Goal: Find specific page/section: Find specific page/section

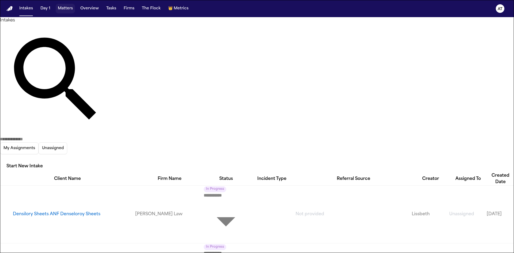
click at [68, 11] on button "Matters" at bounding box center [65, 9] width 19 height 10
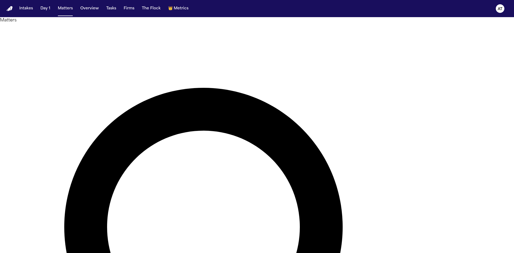
type input "********"
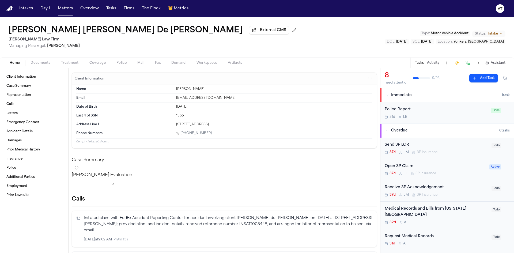
click at [40, 64] on span "Documents" at bounding box center [41, 63] width 20 height 4
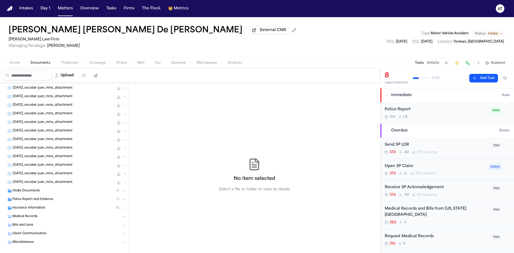
scroll to position [133, 0]
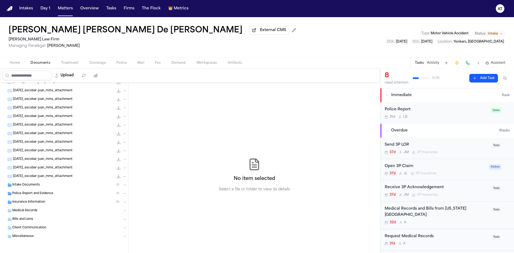
click at [76, 191] on div "Police Report and Evidence ( 1 )" at bounding box center [64, 193] width 128 height 9
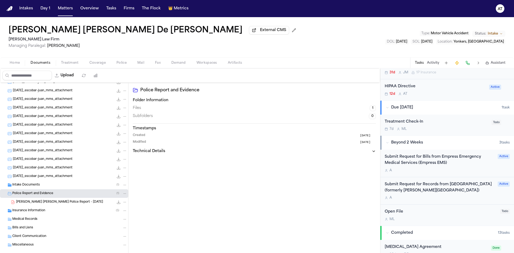
scroll to position [211, 0]
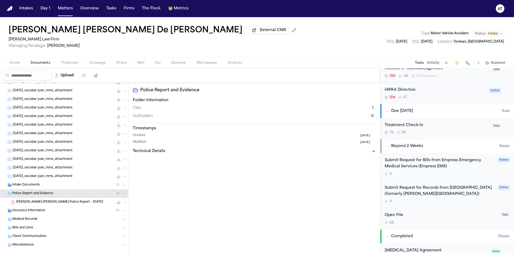
click at [117, 201] on icon "File: J. De Leon Rivas - Yonkers Police Report - 8.13.25" at bounding box center [118, 202] width 3 height 3
drag, startPoint x: 130, startPoint y: 34, endPoint x: 47, endPoint y: 35, distance: 83.1
click at [47, 35] on div "[PERSON_NAME] [PERSON_NAME] De [PERSON_NAME] External CMS" at bounding box center [154, 31] width 290 height 10
copy h1 "[PERSON_NAME] De [PERSON_NAME]"
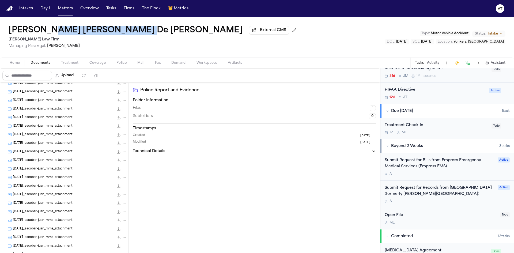
scroll to position [0, 0]
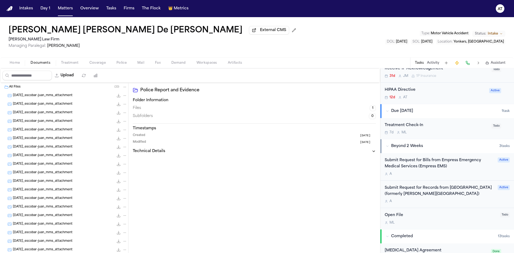
click at [57, 92] on div "[DATE]_escobar-juan_mms_attachment 33.1 KB • JPG" at bounding box center [64, 95] width 128 height 9
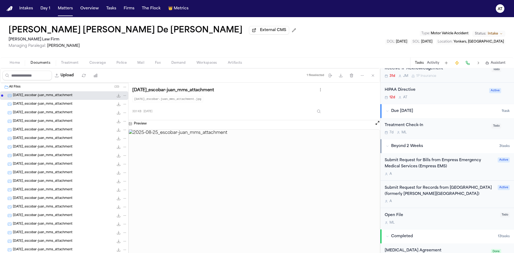
click at [42, 105] on span "[DATE]_escobar-juan_mms_attachment" at bounding box center [43, 104] width 60 height 5
drag, startPoint x: 47, startPoint y: 113, endPoint x: 791, endPoint y: 140, distance: 744.0
click at [514, 140] on html "Intakes Day 1 Matters Overview Tasks Firms The Flock 👑 Metrics AT [PERSON_NAME]…" at bounding box center [257, 126] width 514 height 253
click at [55, 113] on span "[DATE]_escobar-juan_mms_attachment" at bounding box center [43, 113] width 60 height 5
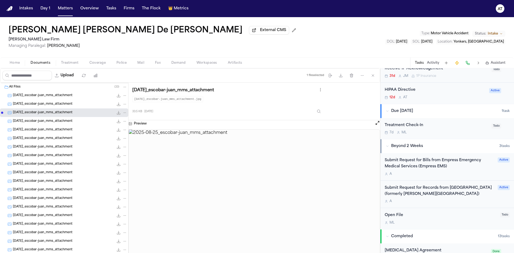
click at [57, 124] on div "[DATE]_escobar-juan_mms_attachment 38.3 KB • JPG" at bounding box center [64, 121] width 128 height 9
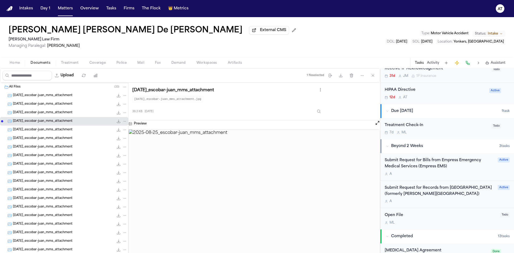
drag, startPoint x: 68, startPoint y: 121, endPoint x: 231, endPoint y: 142, distance: 165.4
click at [231, 142] on div "All Files [PHONE_NUMBER][DATE]_escobar-juan_mms_attachment 33.1 KB • JPG [DATE]…" at bounding box center [190, 175] width 380 height 185
drag, startPoint x: 30, startPoint y: 122, endPoint x: 55, endPoint y: 142, distance: 31.7
click at [55, 144] on div "All Files [PHONE_NUMBER][DATE]_escobar-juan_mms_attachment 33.1 KB • JPG [DATE]…" at bounding box center [64, 246] width 128 height 327
drag, startPoint x: 43, startPoint y: 120, endPoint x: 89, endPoint y: 122, distance: 46.2
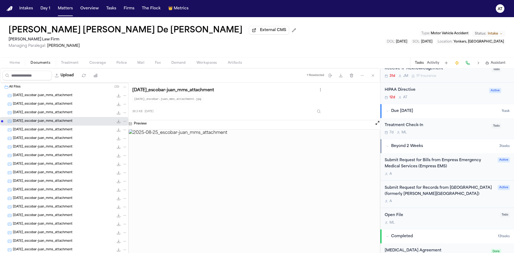
click at [89, 122] on div "[DATE]_escobar-juan_mms_attachment 38.3 KB • JPG" at bounding box center [70, 121] width 114 height 5
drag, startPoint x: 64, startPoint y: 120, endPoint x: 91, endPoint y: 150, distance: 41.0
click at [91, 152] on div "All Files [PHONE_NUMBER][DATE]_escobar-juan_mms_attachment 33.1 KB • JPG [DATE]…" at bounding box center [64, 246] width 128 height 327
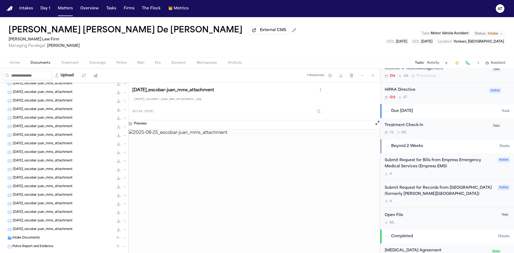
click at [72, 231] on span "[DATE]_escobar-juan_mms_attachment" at bounding box center [43, 229] width 60 height 5
click at [53, 219] on span "[DATE]_escobar-juan_mms_attachment" at bounding box center [43, 221] width 60 height 5
click at [38, 212] on span "[DATE]_escobar-juan_mms_attachment" at bounding box center [43, 212] width 60 height 5
click at [50, 202] on span "[DATE]_escobar-juan_mms_attachment" at bounding box center [43, 204] width 60 height 5
click at [69, 193] on span "[DATE]_escobar-juan_mms_attachment" at bounding box center [43, 195] width 60 height 5
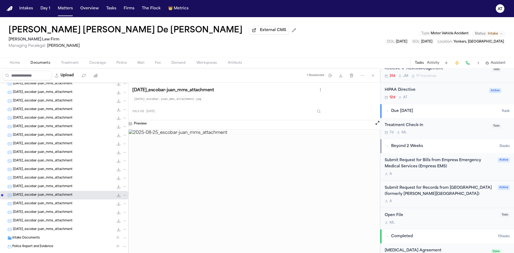
click at [65, 184] on div "[DATE]_escobar-juan_mms_attachment 31.1 KB • JPG" at bounding box center [64, 186] width 128 height 9
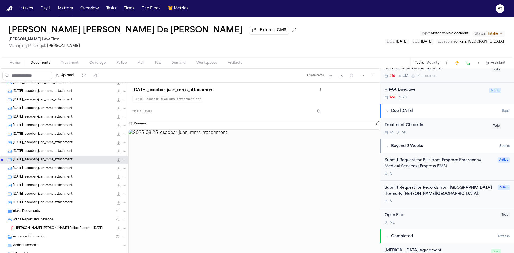
scroll to position [142, 0]
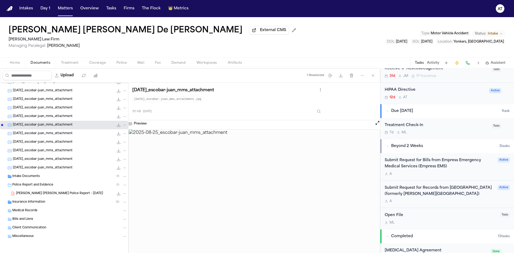
click at [22, 201] on span "Insurance Information" at bounding box center [28, 202] width 33 height 5
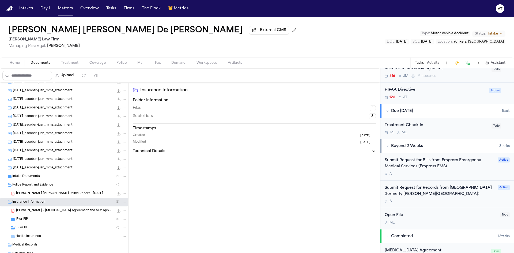
click at [36, 222] on div "1P or PIP ( 3 )" at bounding box center [72, 219] width 112 height 5
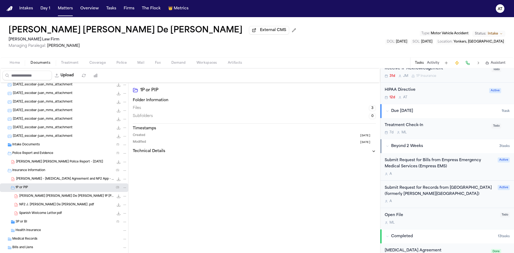
scroll to position [196, 0]
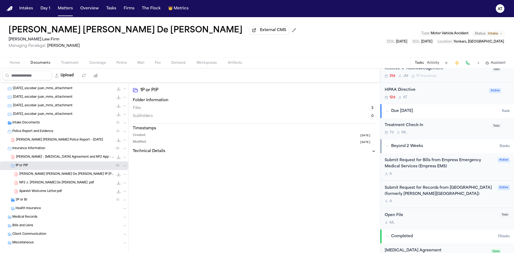
click at [43, 197] on div "3P or BI ( 1 )" at bounding box center [64, 200] width 128 height 9
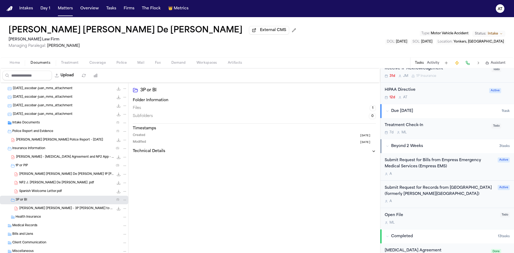
click at [22, 175] on span "[PERSON_NAME] [PERSON_NAME] De [PERSON_NAME] 1P [PERSON_NAME] Progressive.pdf" at bounding box center [66, 174] width 95 height 5
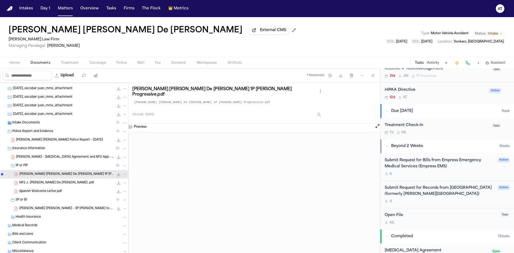
click at [47, 184] on span "NF2 J. [PERSON_NAME] De [PERSON_NAME] .pdf" at bounding box center [56, 183] width 75 height 5
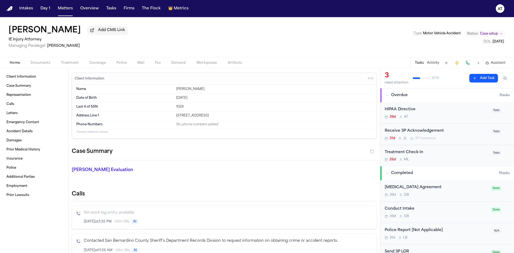
click at [38, 65] on button "Documents" at bounding box center [40, 63] width 31 height 6
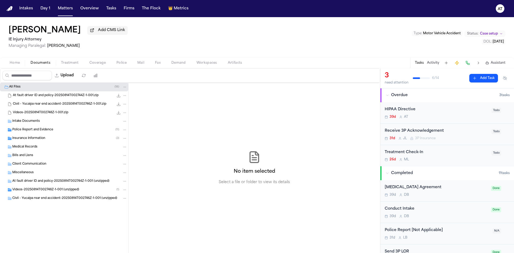
click at [47, 121] on div "Intake Documents" at bounding box center [69, 121] width 115 height 5
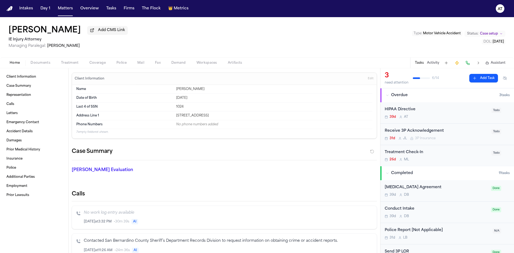
click at [22, 65] on button "Home" at bounding box center [14, 63] width 21 height 6
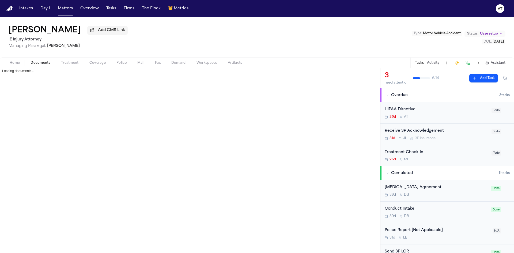
click at [42, 60] on button "Documents" at bounding box center [40, 63] width 31 height 6
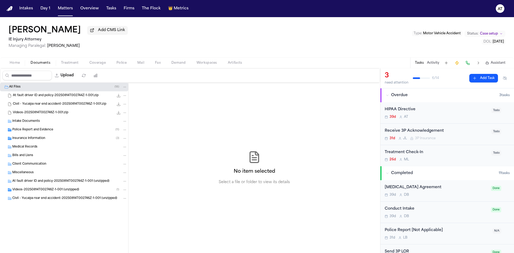
click at [17, 66] on span "button" at bounding box center [14, 66] width 17 height 1
